Goal: Check status: Check status

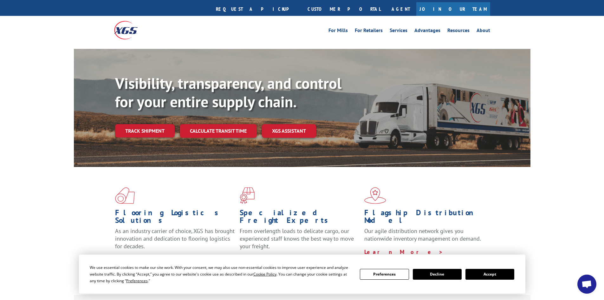
scroll to position [32, 0]
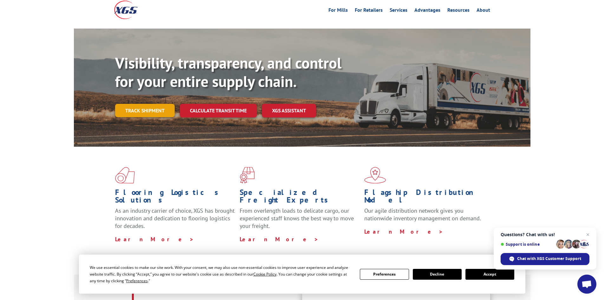
click at [138, 104] on link "Track shipment" at bounding box center [145, 110] width 60 height 13
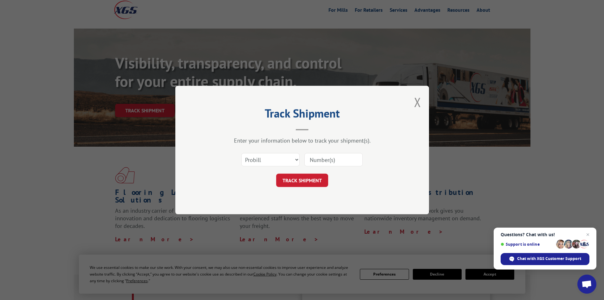
click at [339, 160] on input at bounding box center [334, 159] width 58 height 13
type input "5522276"
click at [276, 174] on button "TRACK SHIPMENT" at bounding box center [302, 180] width 52 height 13
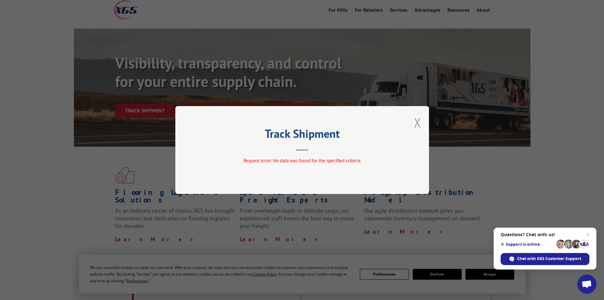
click at [418, 123] on button "Close modal" at bounding box center [417, 122] width 7 height 17
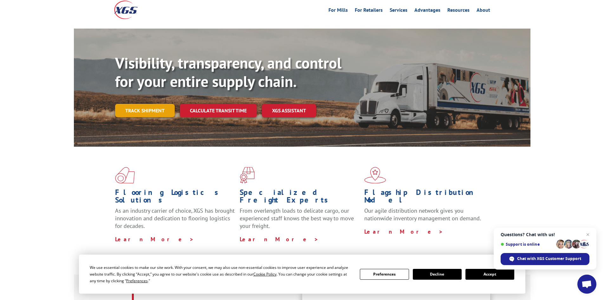
click at [152, 104] on link "Track shipment" at bounding box center [145, 110] width 60 height 13
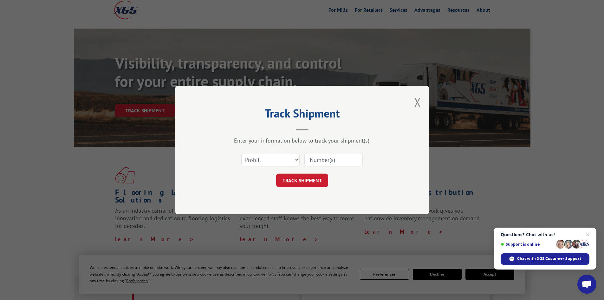
click at [330, 159] on input at bounding box center [334, 159] width 58 height 13
type input "5522276"
click button "TRACK SHIPMENT" at bounding box center [302, 180] width 52 height 13
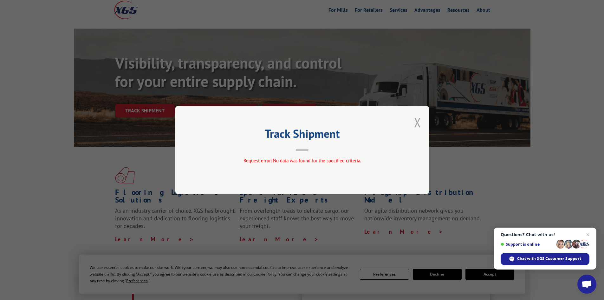
click at [418, 123] on button "Close modal" at bounding box center [417, 122] width 7 height 17
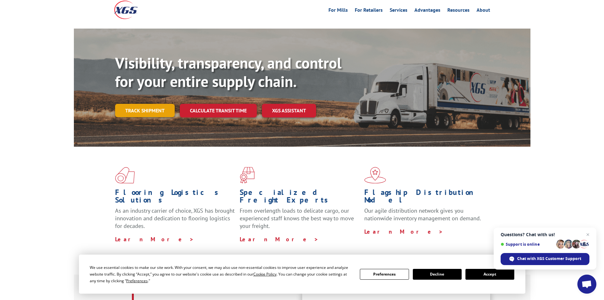
click at [130, 104] on link "Track shipment" at bounding box center [145, 110] width 60 height 13
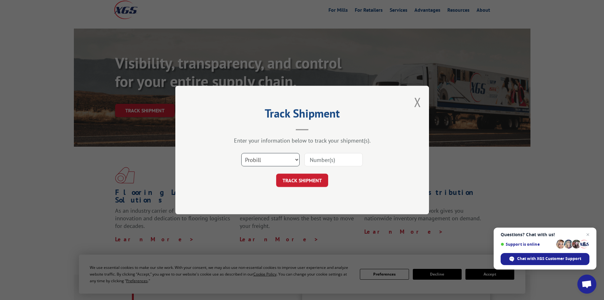
click at [296, 159] on select "Select category... Probill BOL PO" at bounding box center [270, 159] width 58 height 13
select select "bol"
click at [241, 153] on select "Select category... Probill BOL PO" at bounding box center [270, 159] width 58 height 13
paste input "5522276"
type input "5522276"
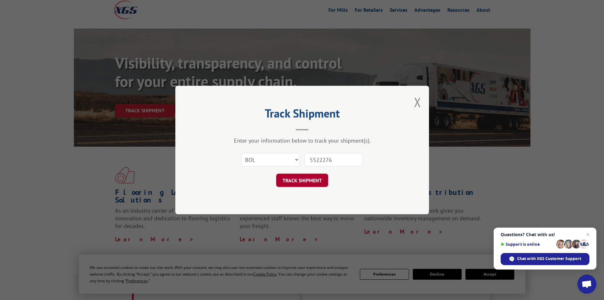
click at [301, 180] on button "TRACK SHIPMENT" at bounding box center [302, 180] width 52 height 13
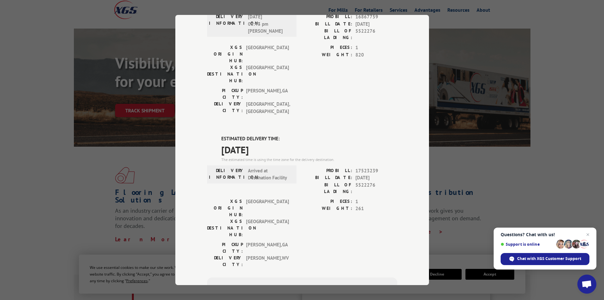
scroll to position [0, 0]
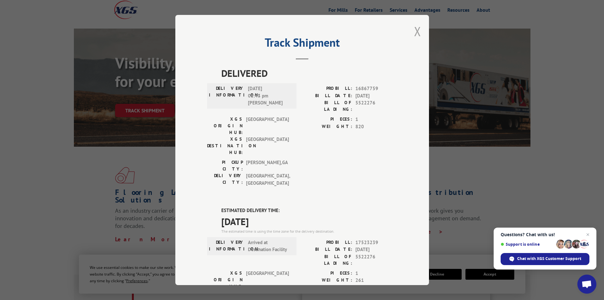
click at [414, 31] on button "Close modal" at bounding box center [417, 31] width 7 height 17
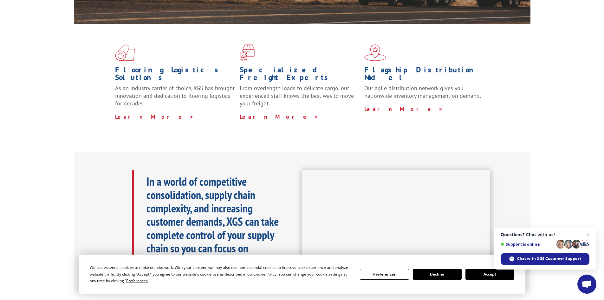
scroll to position [159, 0]
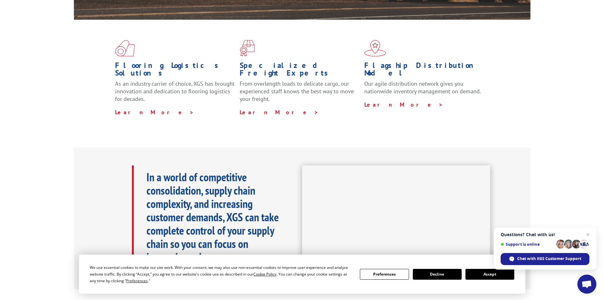
click at [584, 233] on span "Questions? Chat with us!" at bounding box center [545, 234] width 89 height 5
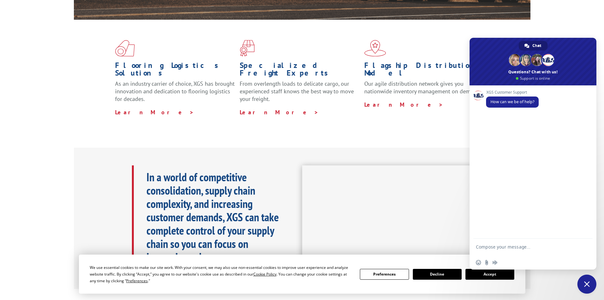
click at [411, 148] on div "In a world of competitive consolidation, supply chain complexity, and increasin…" at bounding box center [302, 219] width 457 height 142
click at [415, 121] on div "Flooring Logistics Solutions As an industry carrier of choice, XGS has brought …" at bounding box center [302, 84] width 604 height 128
click at [586, 283] on span "Close chat" at bounding box center [587, 284] width 6 height 6
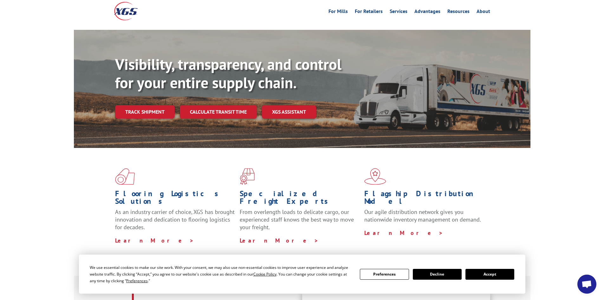
scroll to position [0, 0]
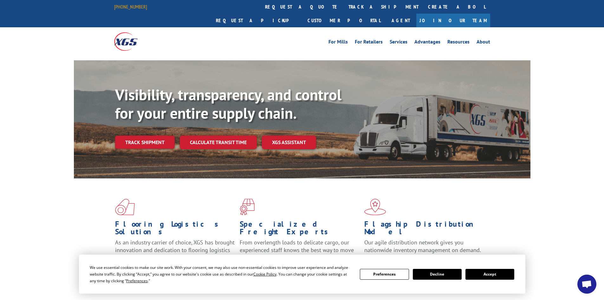
click at [127, 6] on link "[PHONE_NUMBER]" at bounding box center [130, 6] width 33 height 6
